Goal: Task Accomplishment & Management: Use online tool/utility

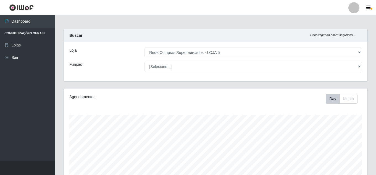
select select "397"
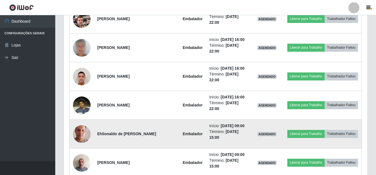
scroll to position [793, 0]
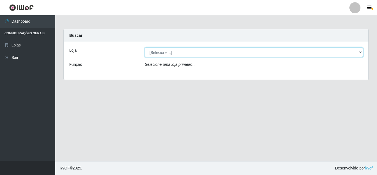
click at [224, 53] on select "[Selecione...] Rede Compras Supermercados - LOJA 5" at bounding box center [254, 52] width 218 height 10
select select "397"
click at [145, 47] on select "[Selecione...] Rede Compras Supermercados - LOJA 5" at bounding box center [254, 52] width 218 height 10
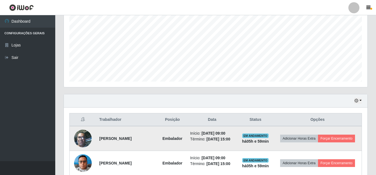
scroll to position [166, 0]
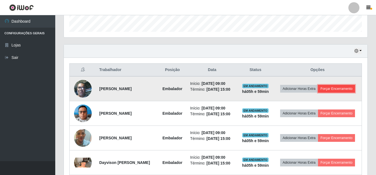
click at [326, 92] on button "Forçar Encerramento" at bounding box center [336, 89] width 37 height 8
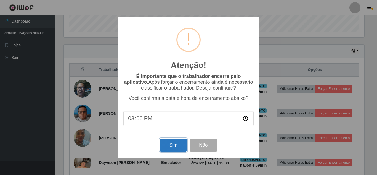
click at [181, 147] on button "Sim" at bounding box center [173, 144] width 27 height 13
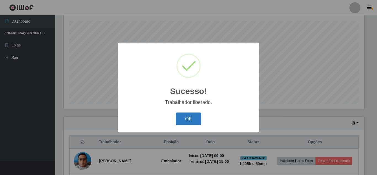
click at [194, 123] on button "OK" at bounding box center [189, 118] width 26 height 13
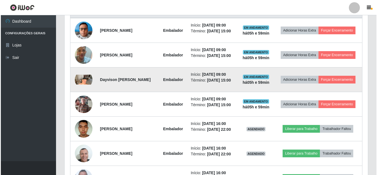
scroll to position [232, 0]
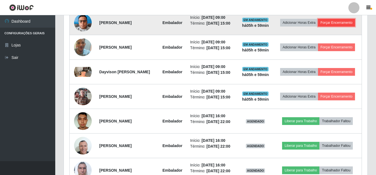
click at [318, 27] on button "Forçar Encerramento" at bounding box center [336, 23] width 37 height 8
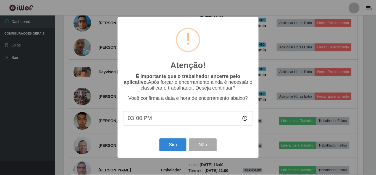
scroll to position [115, 301]
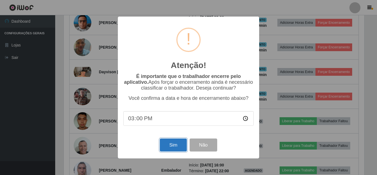
drag, startPoint x: 170, startPoint y: 151, endPoint x: 175, endPoint y: 150, distance: 5.3
click at [173, 151] on button "Sim" at bounding box center [173, 144] width 27 height 13
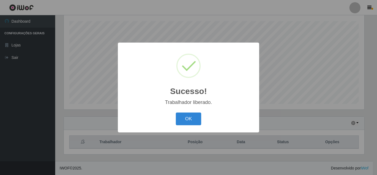
click at [194, 112] on div "OK Cancel" at bounding box center [188, 119] width 130 height 16
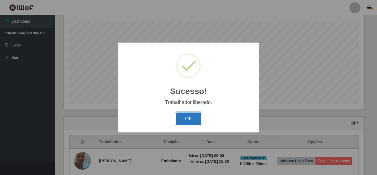
click at [191, 117] on button "OK" at bounding box center [189, 118] width 26 height 13
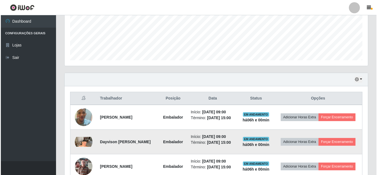
scroll to position [204, 0]
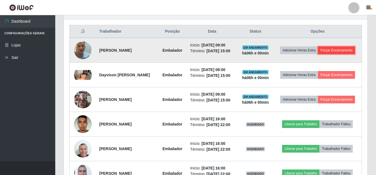
click at [318, 54] on button "Forçar Encerramento" at bounding box center [336, 50] width 37 height 8
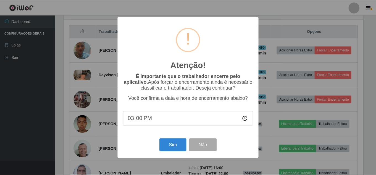
scroll to position [115, 301]
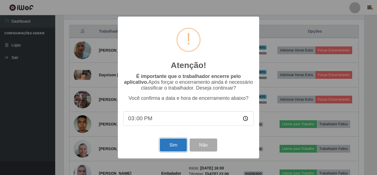
click at [176, 147] on button "Sim" at bounding box center [173, 144] width 27 height 13
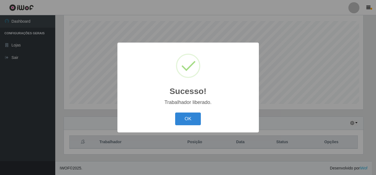
scroll to position [0, 0]
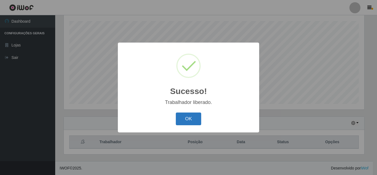
click at [196, 118] on button "OK" at bounding box center [189, 118] width 26 height 13
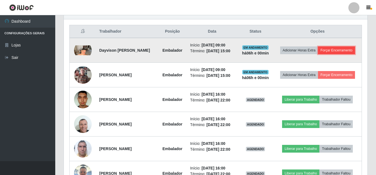
click at [318, 54] on button "Forçar Encerramento" at bounding box center [336, 50] width 37 height 8
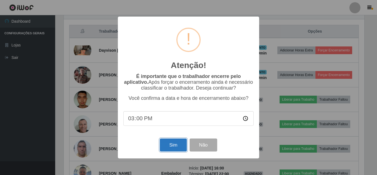
click at [177, 140] on button "Sim" at bounding box center [173, 144] width 27 height 13
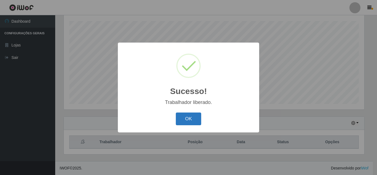
click at [191, 118] on button "OK" at bounding box center [189, 118] width 26 height 13
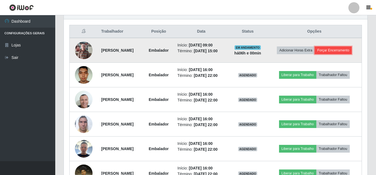
click at [329, 54] on button "Forçar Encerramento" at bounding box center [332, 50] width 37 height 8
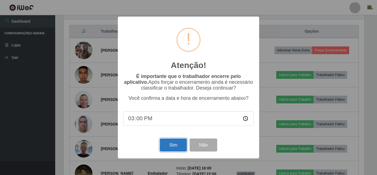
click at [172, 147] on button "Sim" at bounding box center [173, 144] width 27 height 13
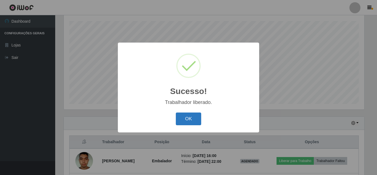
click at [187, 122] on button "OK" at bounding box center [189, 118] width 26 height 13
